Goal: Transaction & Acquisition: Purchase product/service

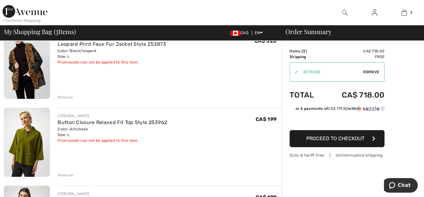
scroll to position [32, 0]
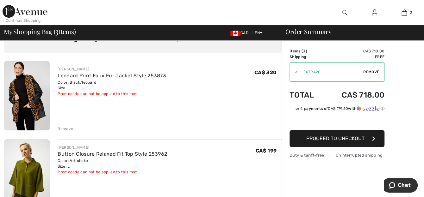
click at [68, 128] on div "Remove" at bounding box center [66, 129] width 16 height 6
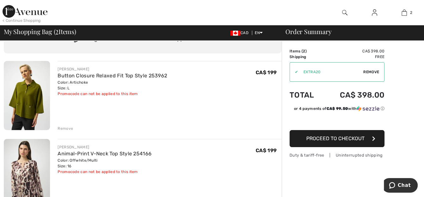
click at [69, 128] on div "Remove" at bounding box center [66, 129] width 16 height 6
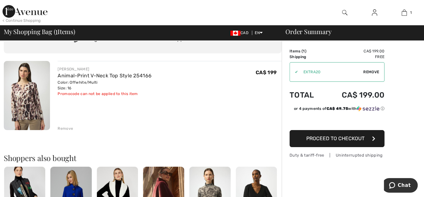
click at [329, 140] on span "Proceed to Checkout" at bounding box center [335, 139] width 58 height 6
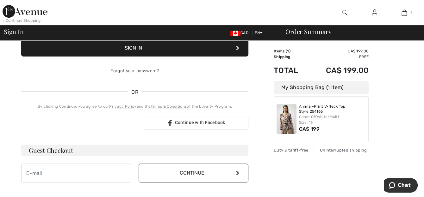
scroll to position [127, 0]
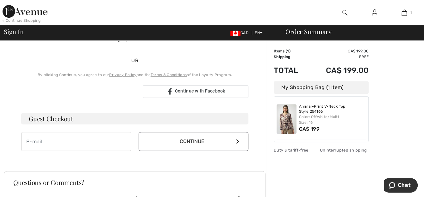
type input "karenlynn7@gmail.com"
click at [53, 141] on input "email" at bounding box center [76, 141] width 110 height 19
type input "karenlynn7@gmail.com"
click at [193, 138] on button "Continue" at bounding box center [194, 141] width 110 height 19
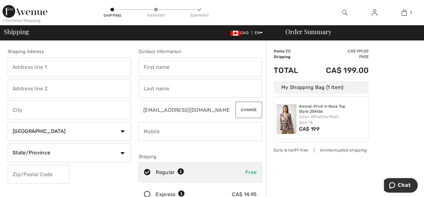
click at [177, 68] on input "text" at bounding box center [200, 67] width 123 height 19
type input "Karen"
type input "[STREET_ADDRESS]"
type input "York"
select select "ON"
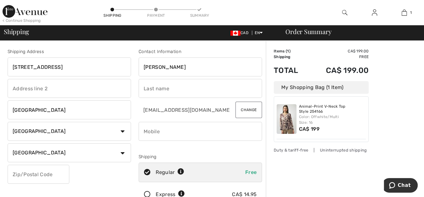
type input "N0A1R0"
type input "Tyler"
type input "9057658493"
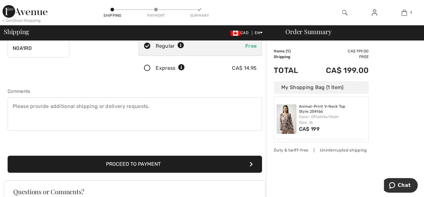
scroll to position [158, 0]
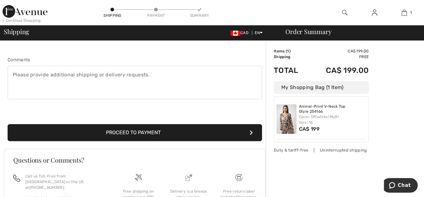
click at [128, 133] on button "Proceed to Payment" at bounding box center [135, 132] width 254 height 17
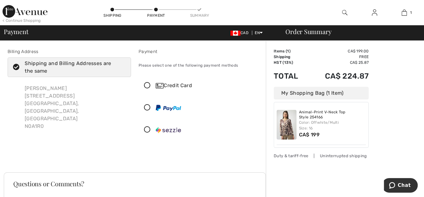
click at [147, 87] on icon at bounding box center [147, 86] width 17 height 7
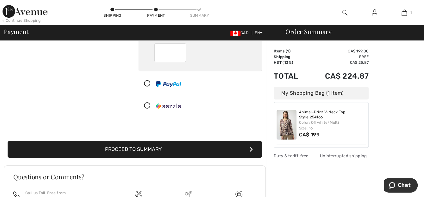
scroll to position [127, 0]
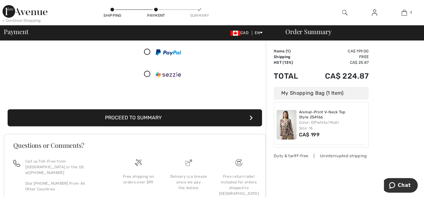
click at [129, 119] on button "Proceed to Summary" at bounding box center [135, 117] width 254 height 17
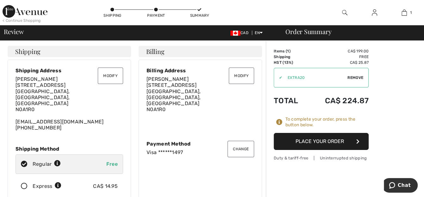
click at [315, 143] on button "Place Your Order" at bounding box center [321, 141] width 95 height 17
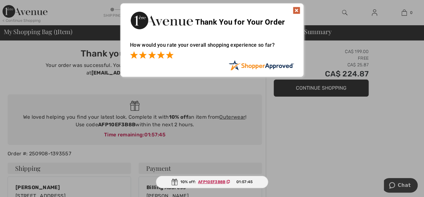
click at [169, 56] on span at bounding box center [170, 55] width 8 height 8
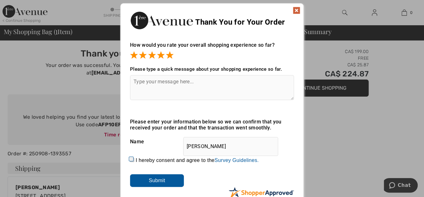
click at [297, 9] on img at bounding box center [297, 11] width 8 height 8
